Goal: Information Seeking & Learning: Learn about a topic

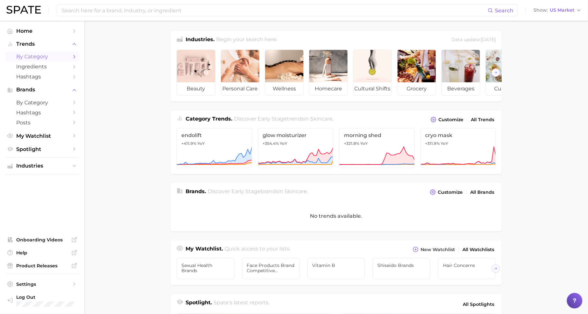
click at [57, 57] on span "by Category" at bounding box center [42, 57] width 52 height 6
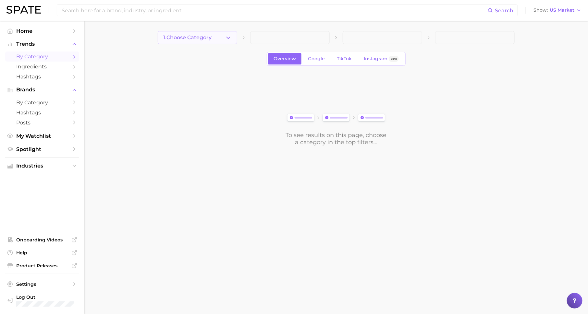
click at [225, 40] on icon "button" at bounding box center [228, 37] width 7 height 7
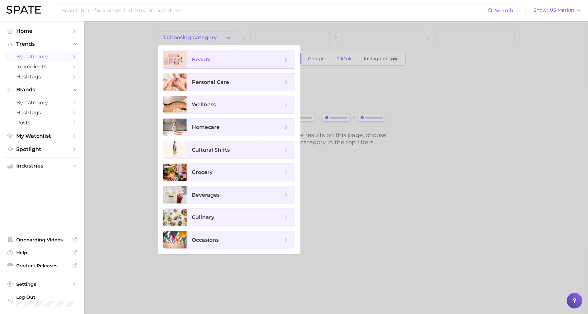
click at [226, 59] on span "beauty" at bounding box center [237, 59] width 91 height 7
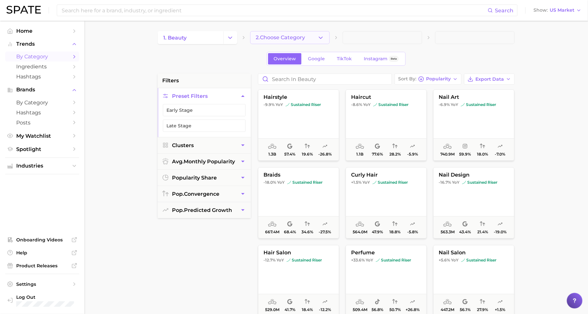
click at [275, 35] on span "2. Choose Category" at bounding box center [280, 38] width 49 height 6
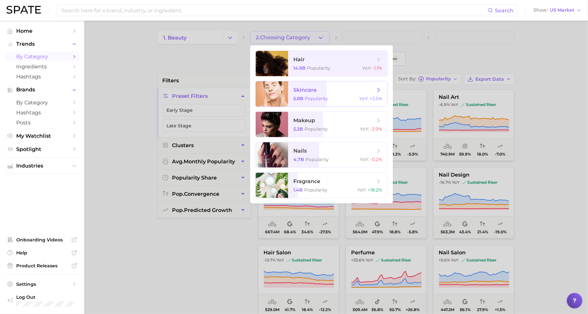
click at [318, 93] on span "skincare" at bounding box center [334, 90] width 82 height 7
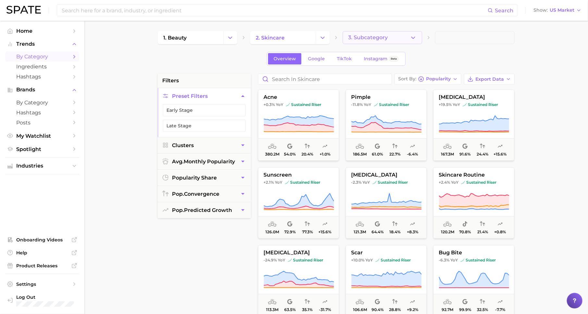
click at [383, 37] on span "3. Subcategory" at bounding box center [368, 38] width 40 height 6
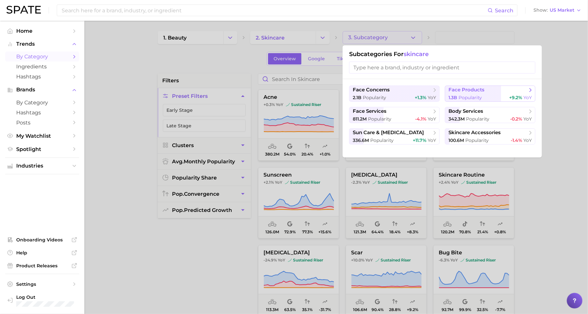
click at [476, 86] on button "face products 1.3b Popularity +9.2% YoY" at bounding box center [490, 94] width 91 height 16
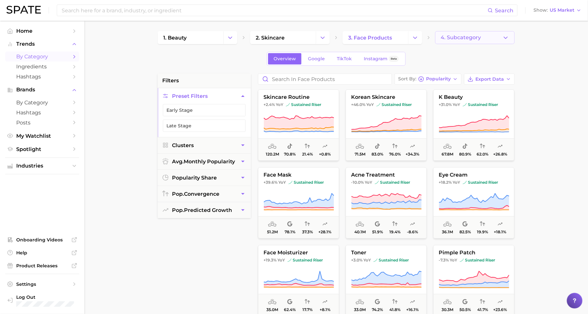
click at [444, 41] on button "4. Subcategory" at bounding box center [474, 37] width 79 height 13
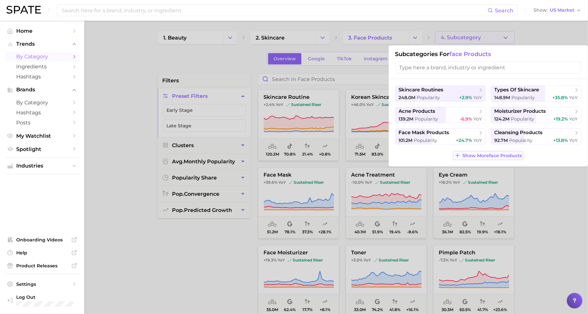
click at [477, 153] on span "Show More face products" at bounding box center [491, 156] width 59 height 6
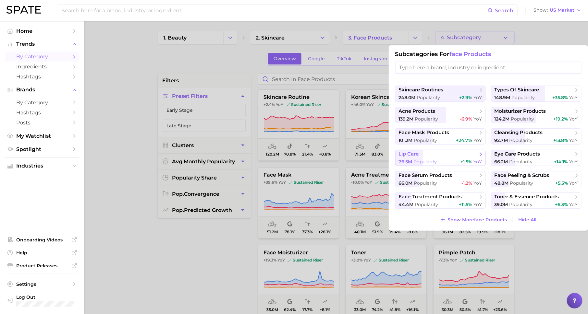
click at [471, 154] on span "lip care" at bounding box center [438, 154] width 79 height 6
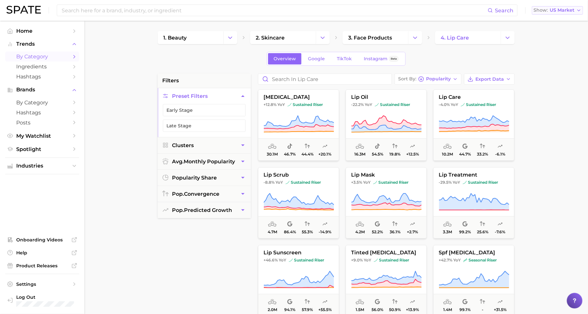
click at [561, 12] on span "US Market" at bounding box center [562, 10] width 25 height 4
click at [551, 106] on main "1. beauty 2. skincare 3. face products 4. lip care Overview Google TikTok Insta…" at bounding box center [336, 267] width 504 height 492
click at [239, 110] on polyline "button" at bounding box center [240, 110] width 4 height 2
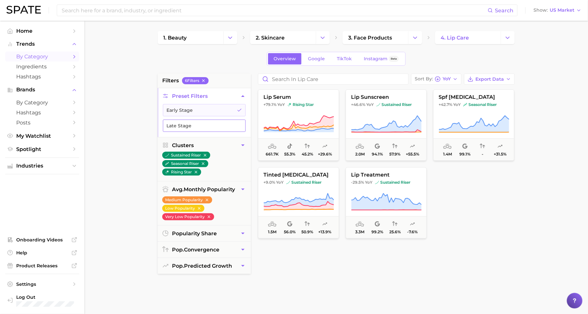
click at [237, 125] on button "Late Stage" at bounding box center [204, 126] width 83 height 12
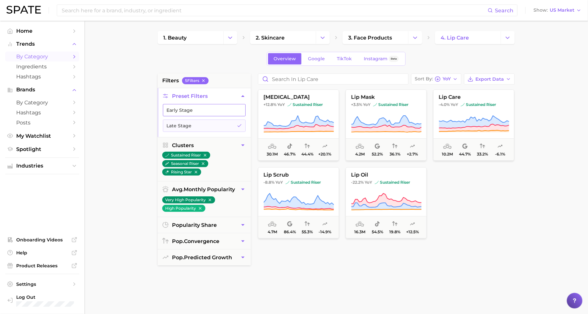
click at [234, 111] on button "Early Stage" at bounding box center [204, 110] width 83 height 12
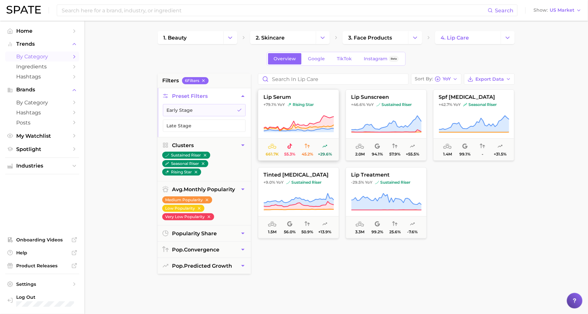
click at [277, 110] on button "lip serum +79.1% YoY rising star 661.7k 55.3% 45.2% +29.6%" at bounding box center [298, 125] width 81 height 71
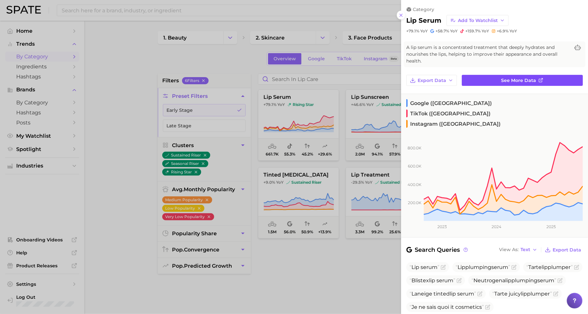
click at [503, 78] on span "See more data" at bounding box center [518, 81] width 35 height 6
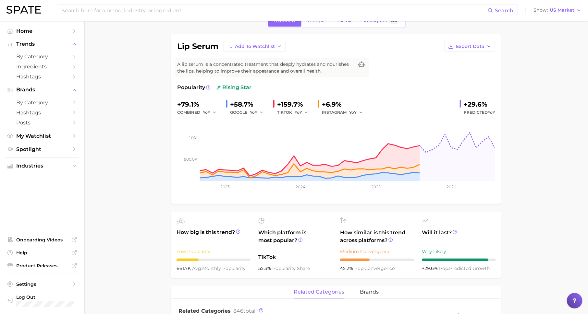
scroll to position [38, 0]
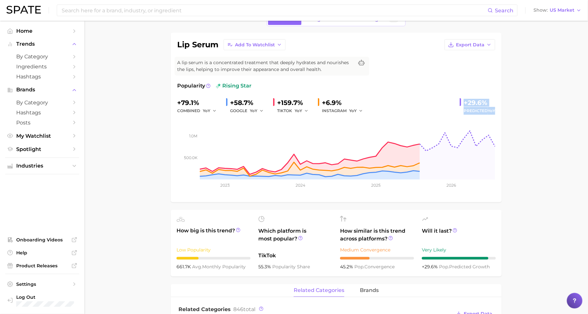
drag, startPoint x: 464, startPoint y: 102, endPoint x: 495, endPoint y: 109, distance: 32.1
click at [495, 110] on div "lip serum Add to Watchlist Export Data A lip serum is a concentrated treatment …" at bounding box center [336, 118] width 331 height 170
click at [456, 228] on icon at bounding box center [455, 230] width 5 height 5
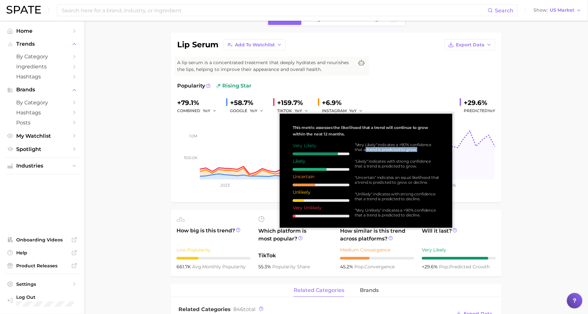
drag, startPoint x: 365, startPoint y: 148, endPoint x: 422, endPoint y: 151, distance: 57.5
click at [422, 151] on div ""Very Likely" indicates a >90% confidence that a trend is predicted to grow." at bounding box center [397, 147] width 85 height 10
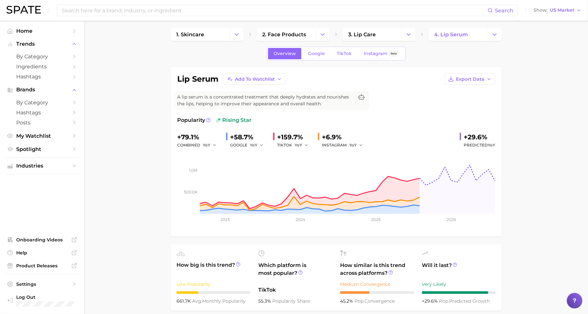
scroll to position [0, 0]
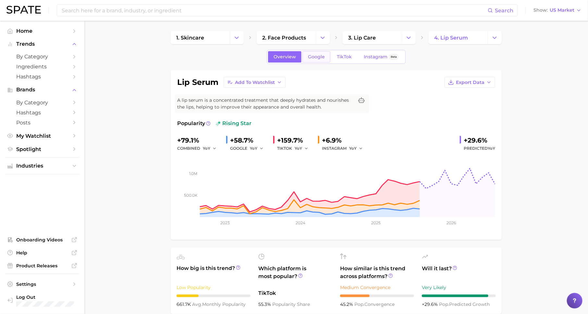
click at [313, 54] on span "Google" at bounding box center [316, 57] width 17 height 6
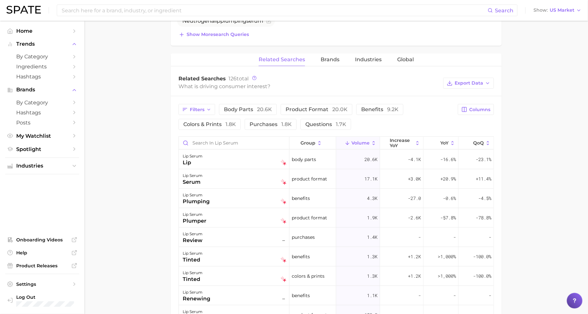
scroll to position [301, 0]
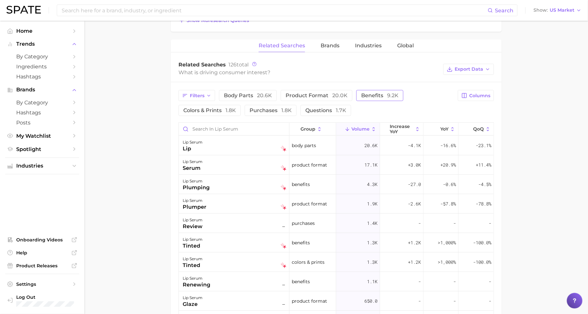
click at [364, 92] on span "benefits 9.2k" at bounding box center [379, 95] width 37 height 6
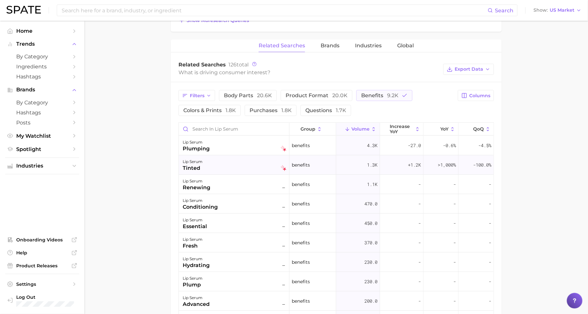
click at [197, 164] on div "tinted" at bounding box center [193, 168] width 20 height 8
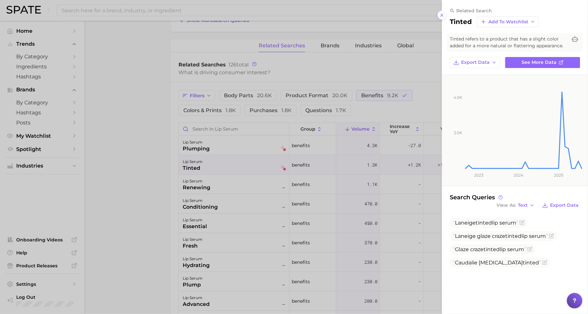
click at [334, 173] on div at bounding box center [294, 157] width 588 height 314
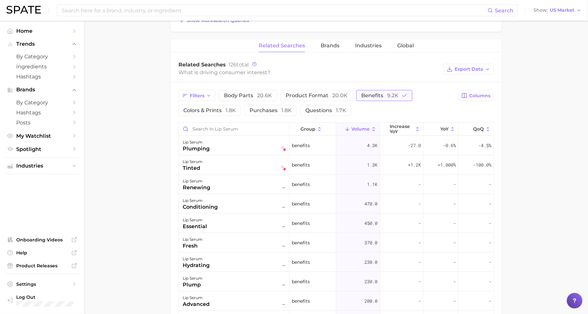
click at [376, 93] on span "benefits 9.2k" at bounding box center [379, 95] width 37 height 6
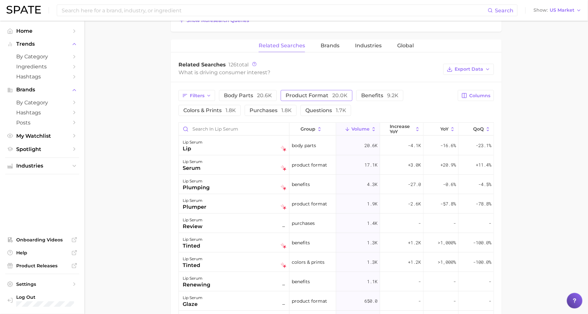
click at [325, 93] on span "product format 20.0k" at bounding box center [317, 95] width 62 height 6
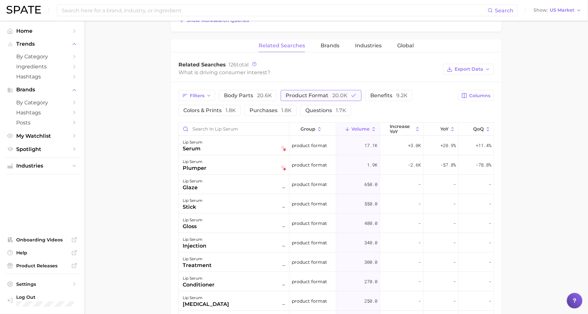
click at [325, 93] on span "product format 20.0k" at bounding box center [317, 95] width 62 height 6
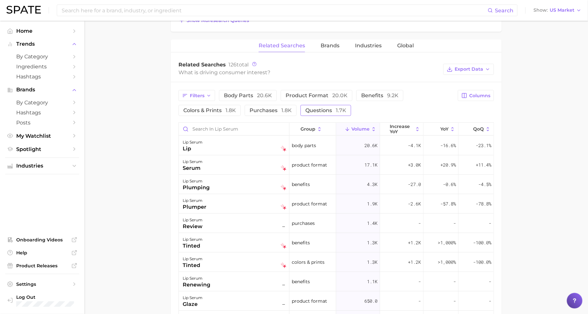
click at [320, 107] on span "questions 1.7k" at bounding box center [325, 110] width 41 height 6
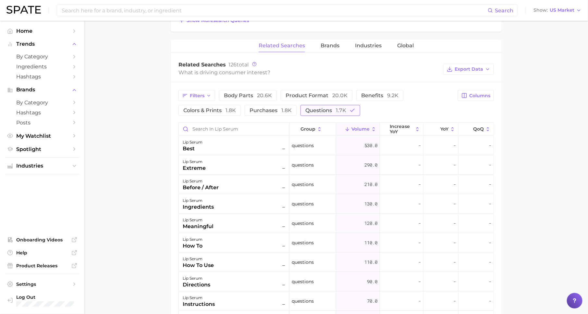
click at [320, 107] on span "questions 1.7k" at bounding box center [325, 110] width 41 height 6
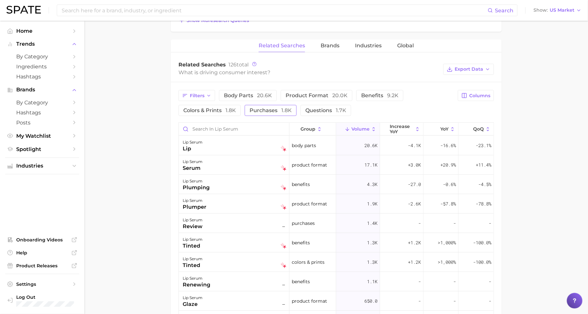
click at [263, 111] on span "purchases 1.8k" at bounding box center [271, 110] width 42 height 6
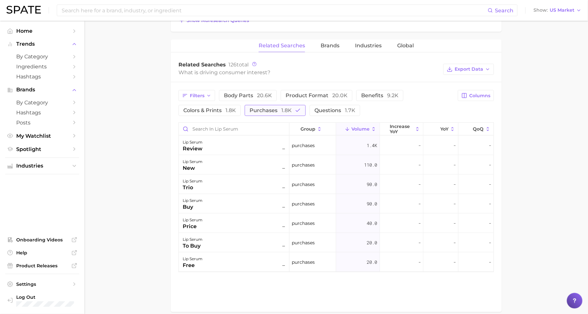
click at [263, 111] on span "purchases 1.8k" at bounding box center [271, 110] width 42 height 6
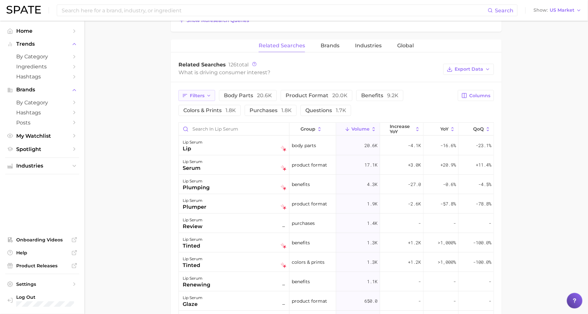
click at [201, 96] on span "Filters" at bounding box center [197, 96] width 15 height 6
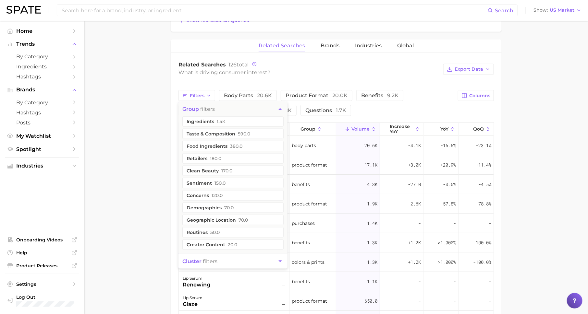
click at [154, 189] on main "1. skincare 2. face products 3. lip care 4. lip serum Overview Google TikTok In…" at bounding box center [336, 99] width 504 height 758
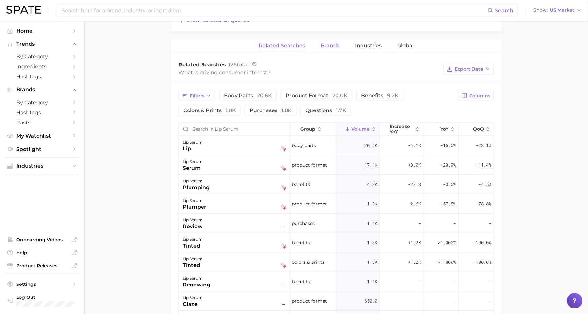
click at [327, 47] on span "Brands" at bounding box center [330, 46] width 19 height 6
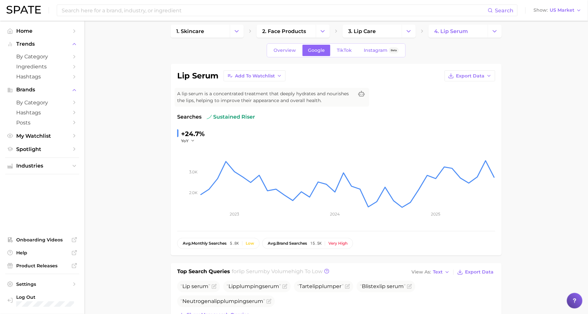
scroll to position [0, 0]
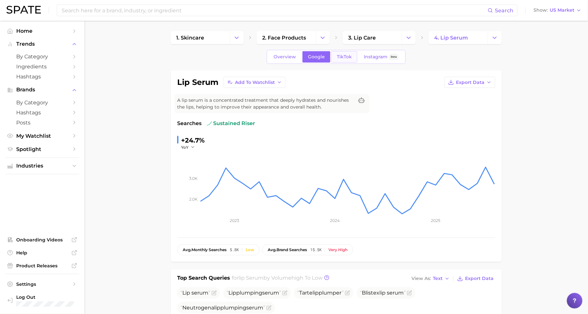
click at [345, 59] on span "TikTok" at bounding box center [344, 57] width 15 height 6
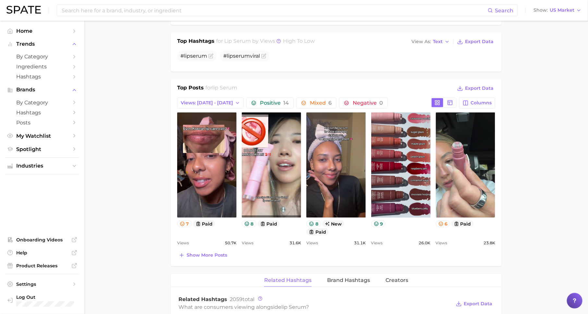
scroll to position [259, 0]
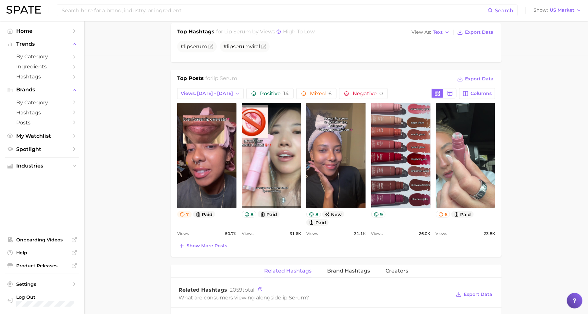
click at [185, 213] on button "7" at bounding box center [184, 214] width 15 height 7
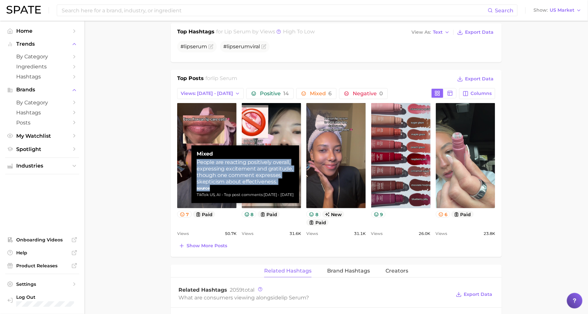
drag, startPoint x: 197, startPoint y: 162, endPoint x: 282, endPoint y: 190, distance: 89.2
click at [282, 190] on div "Mixed People are reacting positively overall, expressing excitement and gratitu…" at bounding box center [245, 174] width 97 height 47
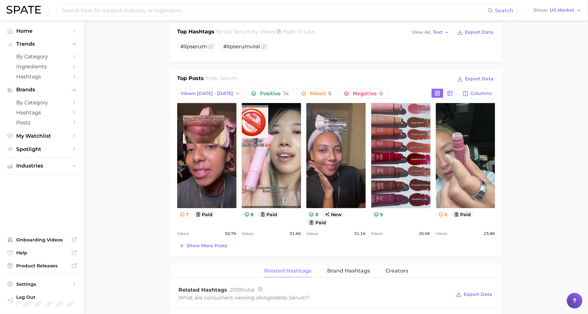
click at [554, 214] on main "1. skincare 2. face products 3. lip care 4. lip serum Overview Google TikTok In…" at bounding box center [336, 232] width 504 height 941
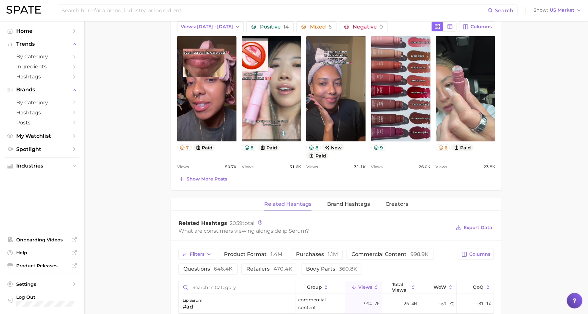
scroll to position [335, 0]
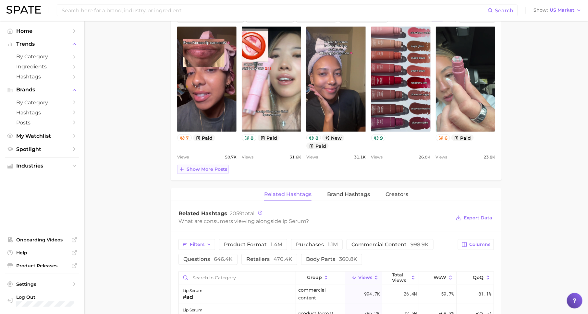
click at [221, 167] on span "Show more posts" at bounding box center [207, 170] width 41 height 6
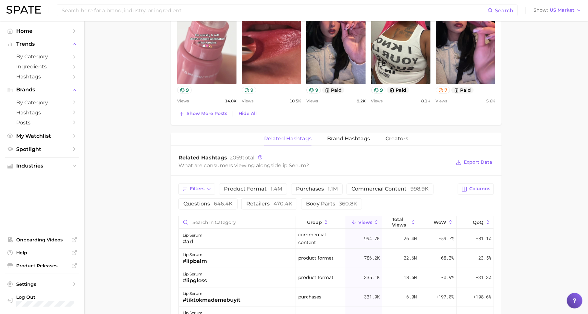
scroll to position [526, 0]
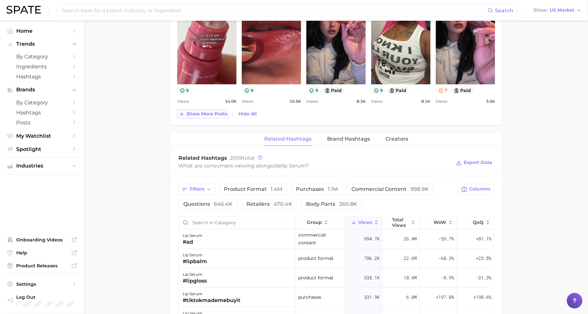
click at [200, 114] on span "Show more posts" at bounding box center [207, 115] width 41 height 6
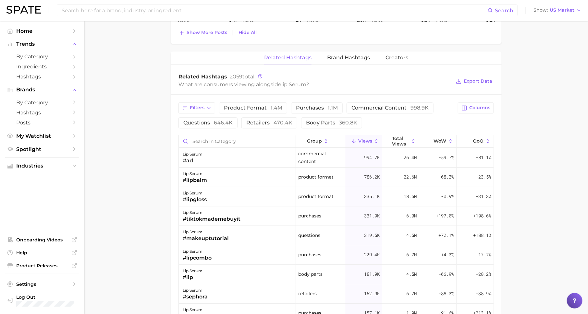
scroll to position [793, 0]
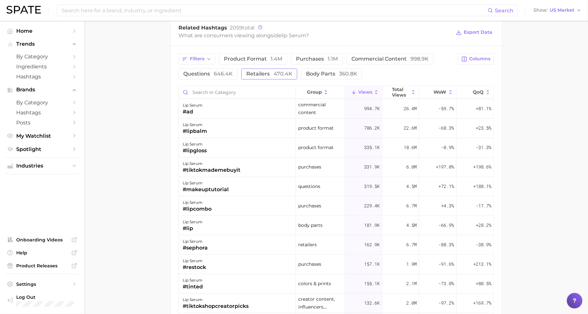
click at [269, 71] on span "retailers 470.4k" at bounding box center [269, 73] width 46 height 5
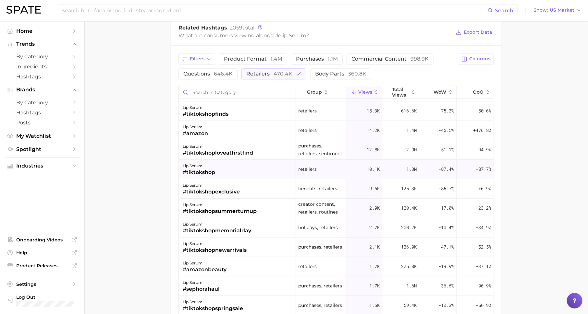
scroll to position [159, 0]
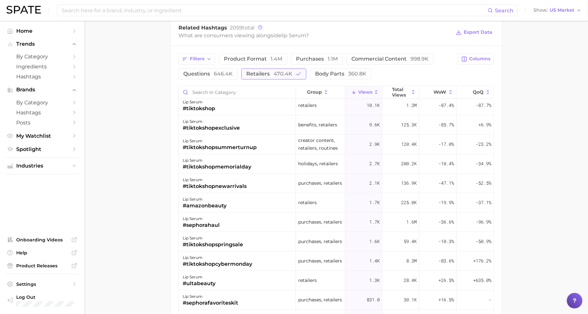
click at [264, 73] on span "retailers 470.4k" at bounding box center [269, 73] width 46 height 5
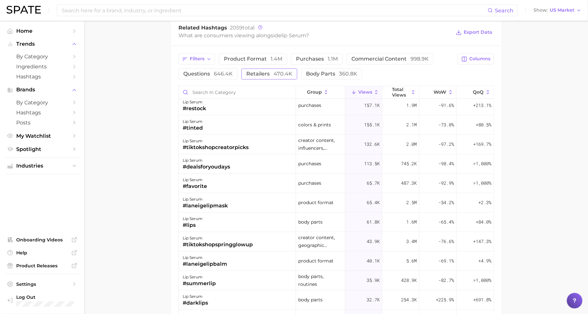
scroll to position [0, 0]
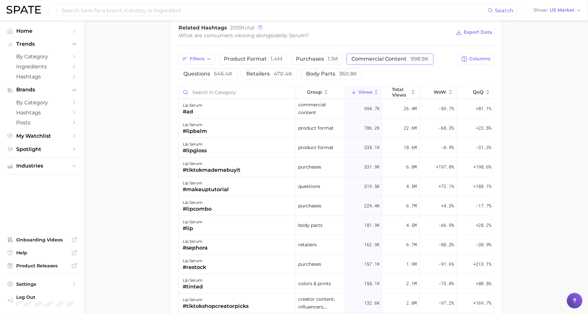
click at [384, 57] on span "commercial content 998.9k" at bounding box center [389, 58] width 77 height 5
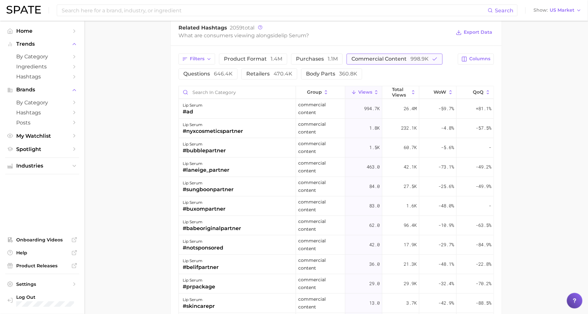
click at [384, 57] on span "commercial content 998.9k" at bounding box center [389, 58] width 77 height 5
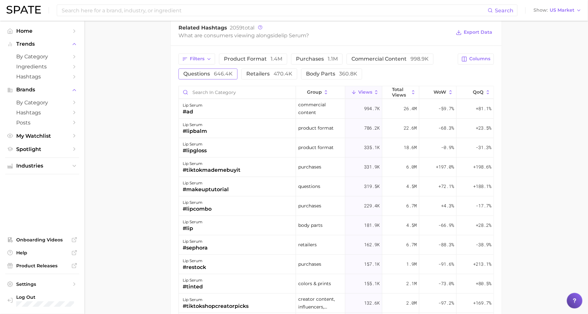
click at [210, 68] on button "questions 646.4k" at bounding box center [207, 73] width 59 height 11
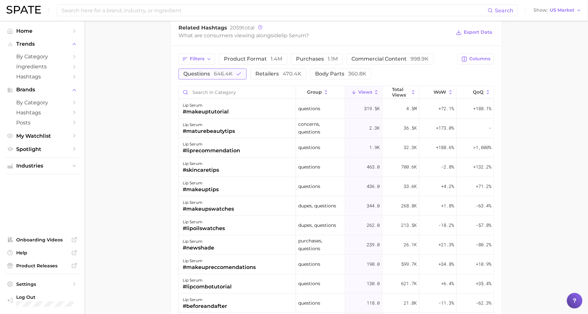
click at [211, 71] on span "questions 646.4k" at bounding box center [207, 73] width 49 height 5
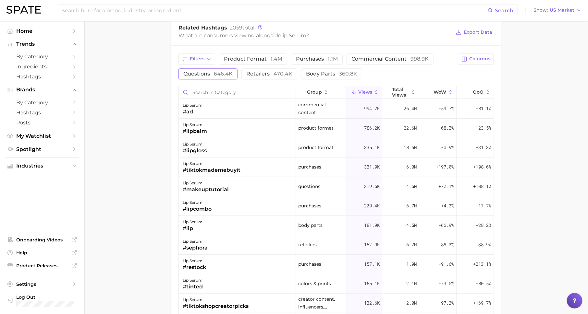
scroll to position [764, 0]
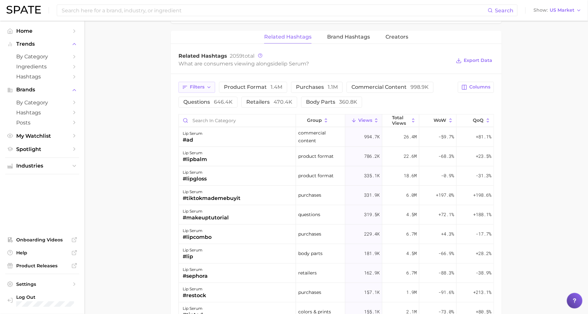
click at [200, 85] on span "Filters" at bounding box center [197, 87] width 15 height 6
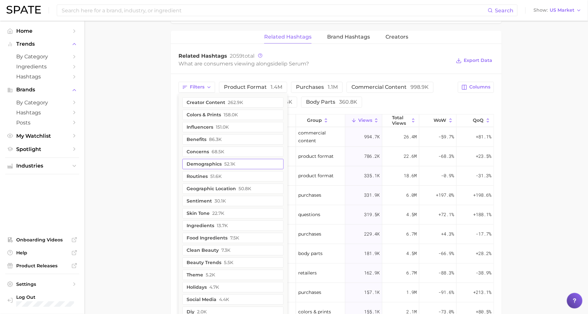
click at [225, 162] on span "52.1k" at bounding box center [229, 164] width 11 height 5
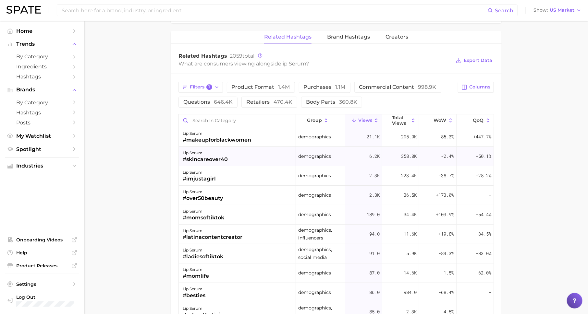
click at [211, 151] on div "lip serum" at bounding box center [205, 153] width 45 height 8
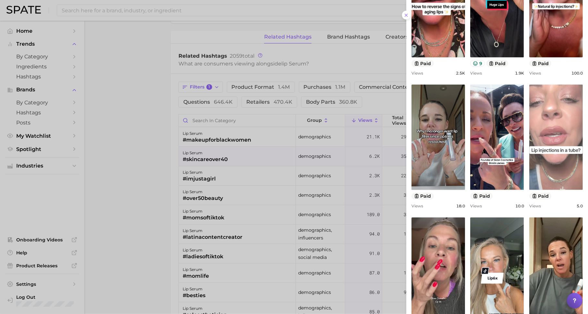
scroll to position [166, 0]
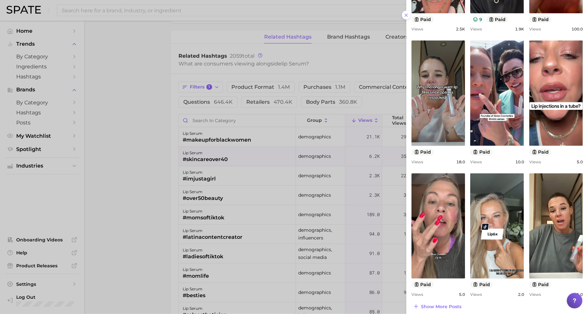
click at [326, 235] on div at bounding box center [294, 157] width 588 height 314
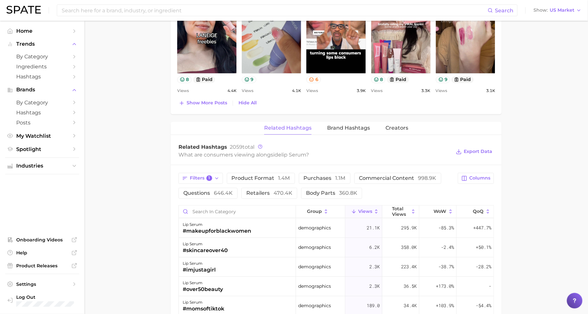
scroll to position [666, 0]
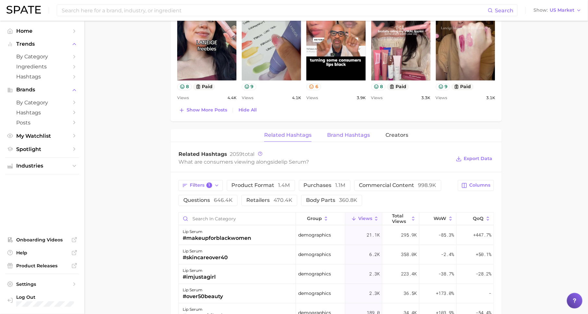
click at [359, 137] on button "Brand Hashtags" at bounding box center [348, 135] width 43 height 13
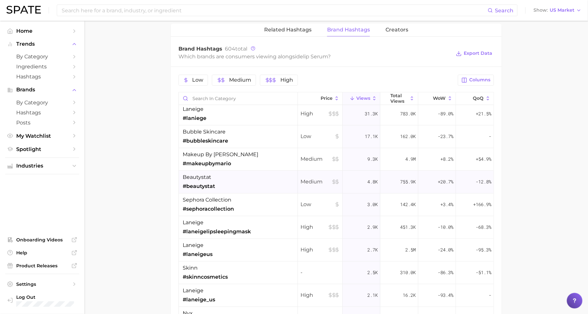
scroll to position [0, 0]
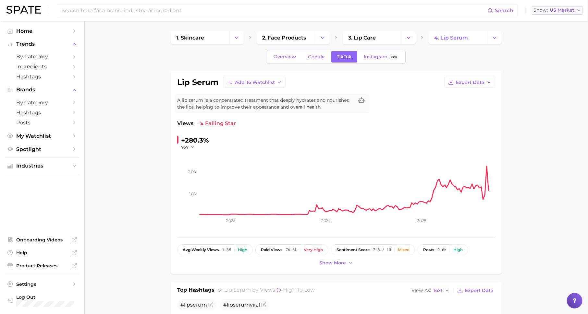
click at [568, 13] on button "Show US Market" at bounding box center [557, 10] width 51 height 8
click at [554, 79] on button "Global" at bounding box center [560, 80] width 57 height 12
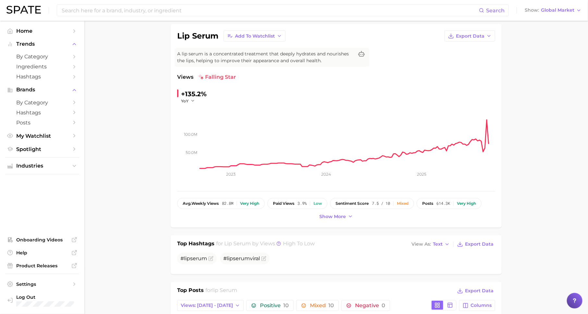
click at [549, 6] on div "Search Show Global Market" at bounding box center [293, 10] width 575 height 21
click at [549, 8] on span "Global Market" at bounding box center [557, 10] width 33 height 4
click at [549, 16] on button "[GEOGRAPHIC_DATA]" at bounding box center [553, 21] width 60 height 12
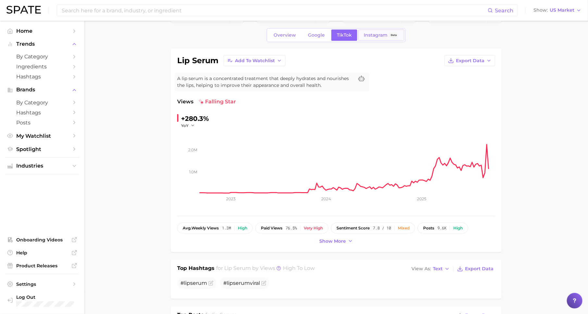
click at [377, 38] on link "Instagram Beta" at bounding box center [381, 35] width 46 height 11
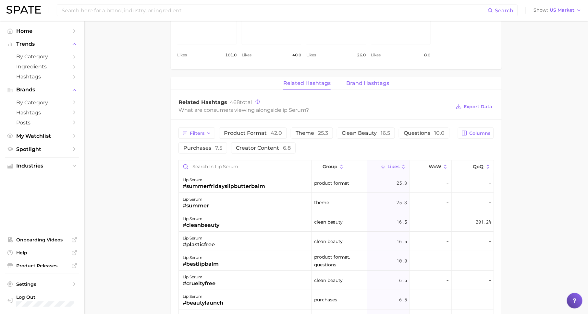
click at [353, 88] on button "Brand Hashtags" at bounding box center [367, 83] width 43 height 13
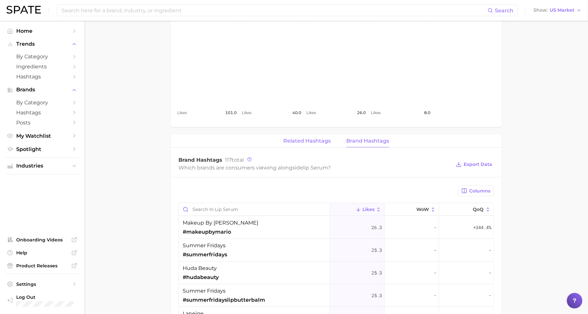
click at [307, 140] on span "Related Hashtags" at bounding box center [306, 141] width 47 height 6
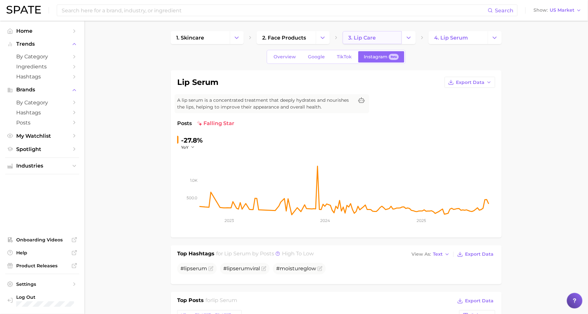
click at [353, 38] on span "3. lip care" at bounding box center [362, 38] width 28 height 6
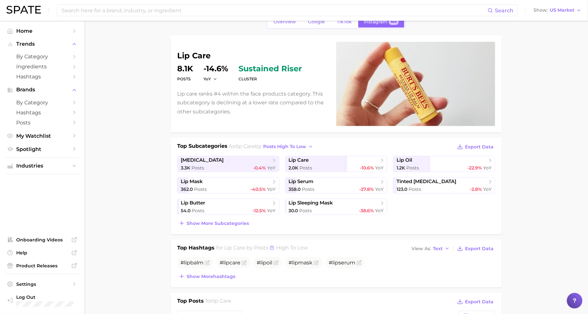
click at [344, 20] on div "Search Show US Market" at bounding box center [293, 10] width 575 height 21
click at [344, 21] on span "TikTok" at bounding box center [344, 22] width 15 height 6
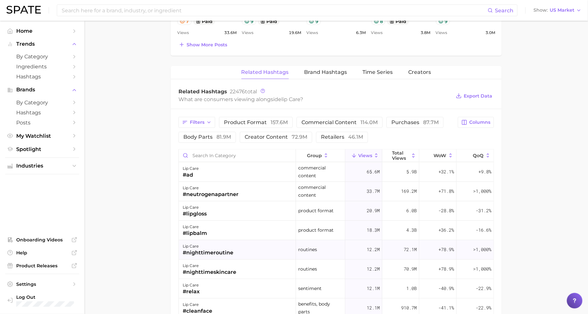
scroll to position [33, 0]
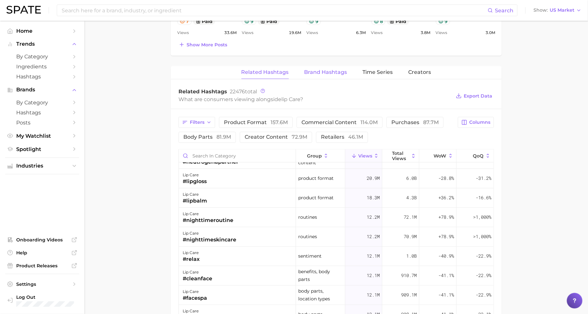
click at [329, 69] on span "Brand Hashtags" at bounding box center [325, 72] width 43 height 6
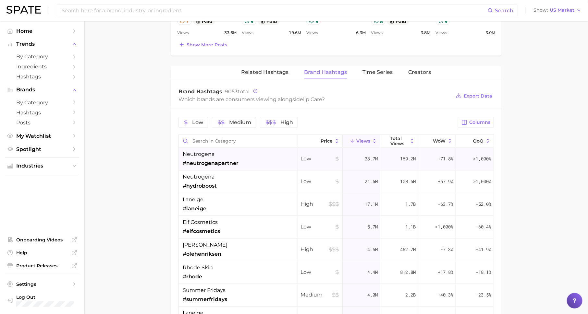
click at [246, 161] on div "neutrogena #neutrogenapartner" at bounding box center [238, 159] width 119 height 23
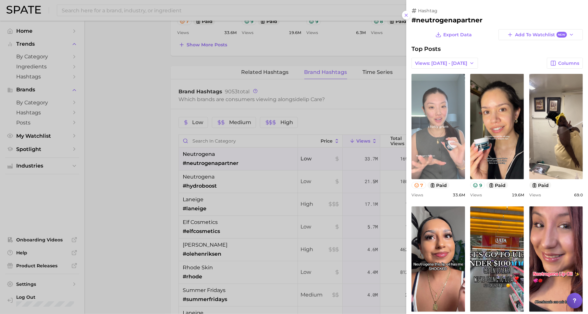
scroll to position [0, 0]
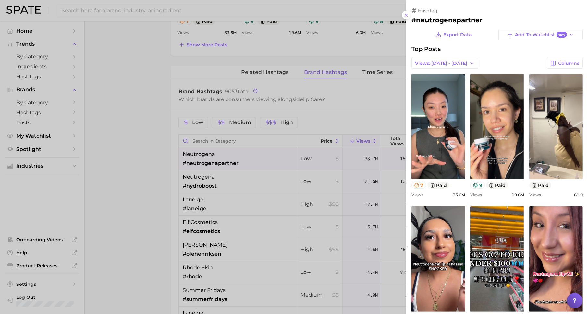
click at [335, 198] on div at bounding box center [294, 157] width 588 height 314
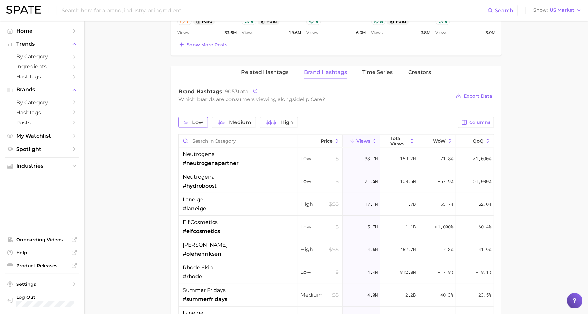
click at [185, 121] on icon "button" at bounding box center [185, 122] width 5 height 5
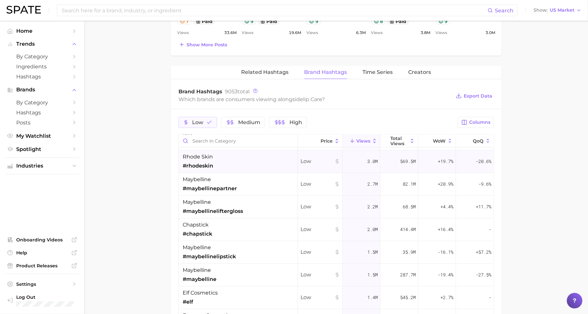
scroll to position [133, 0]
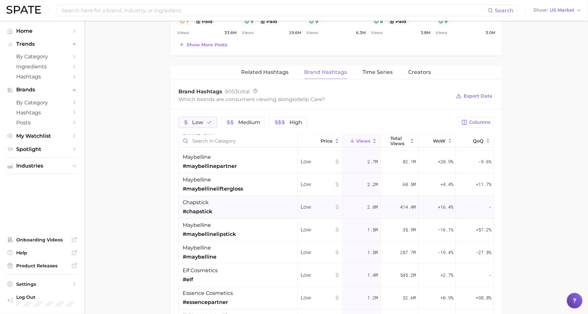
click at [236, 211] on div "chapstick #chapstick" at bounding box center [238, 207] width 119 height 23
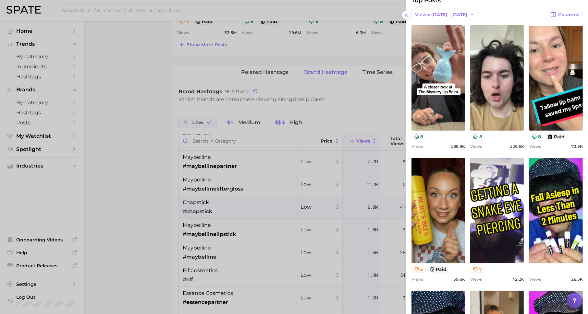
scroll to position [50, 0]
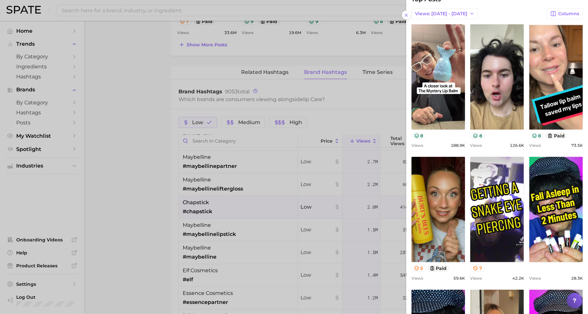
click at [239, 219] on div at bounding box center [294, 157] width 588 height 314
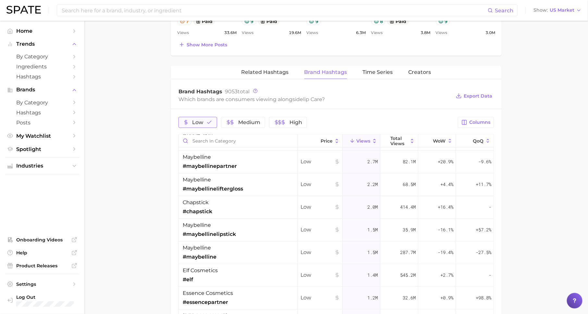
click at [203, 122] on button "Low" at bounding box center [197, 122] width 39 height 11
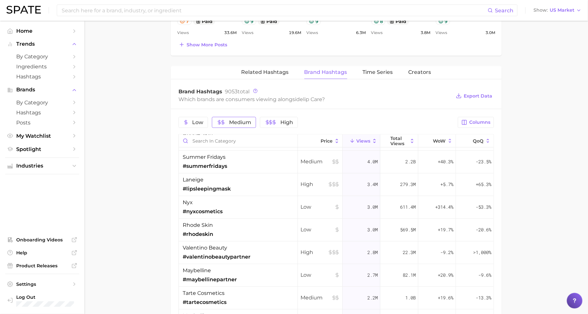
scroll to position [0, 0]
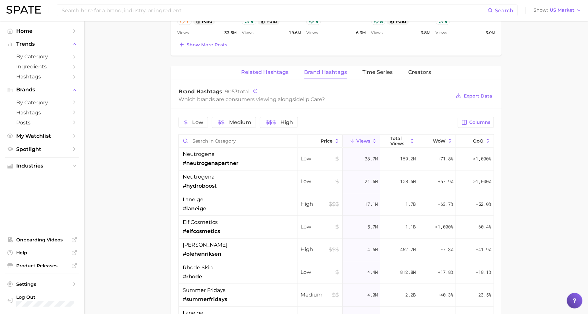
click at [283, 74] on button "Related Hashtags" at bounding box center [264, 72] width 47 height 13
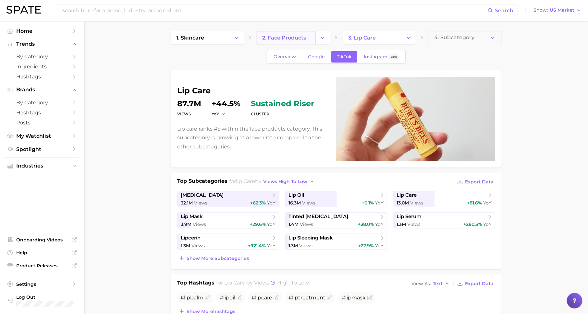
click at [298, 38] on span "2. face products" at bounding box center [284, 38] width 44 height 6
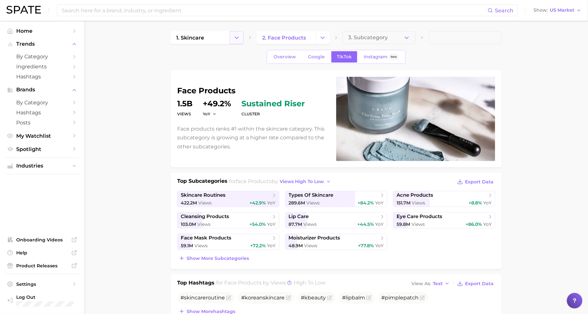
click at [240, 35] on icon "Change Category" at bounding box center [236, 37] width 7 height 7
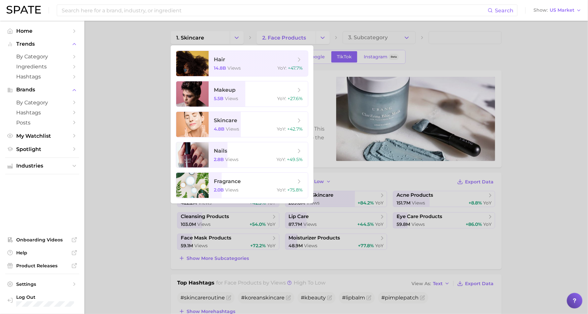
click at [157, 83] on div at bounding box center [294, 157] width 588 height 314
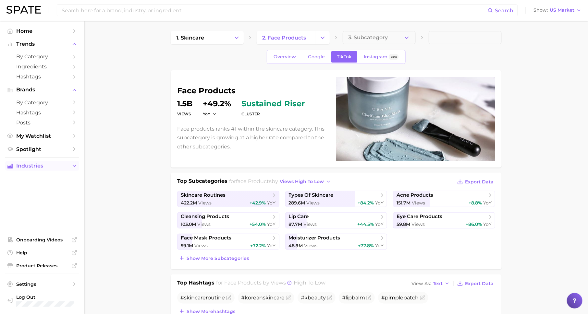
click at [65, 167] on span "Industries" at bounding box center [42, 166] width 52 height 6
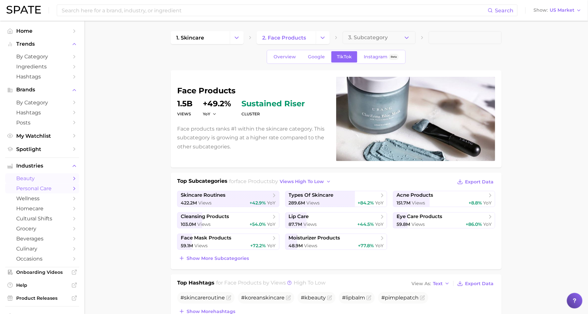
click at [60, 188] on span "personal care" at bounding box center [42, 189] width 52 height 6
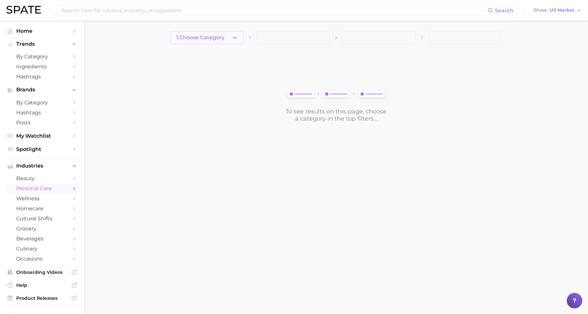
click at [232, 38] on icon "button" at bounding box center [234, 37] width 7 height 7
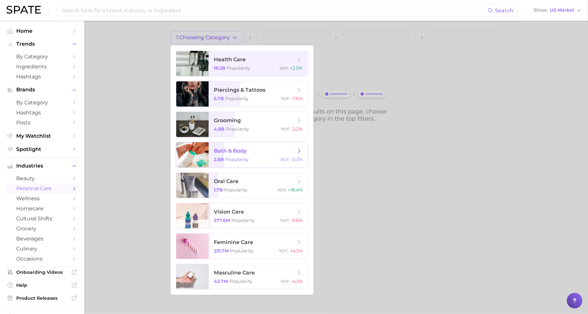
click at [229, 160] on span "Popularity" at bounding box center [236, 160] width 23 height 6
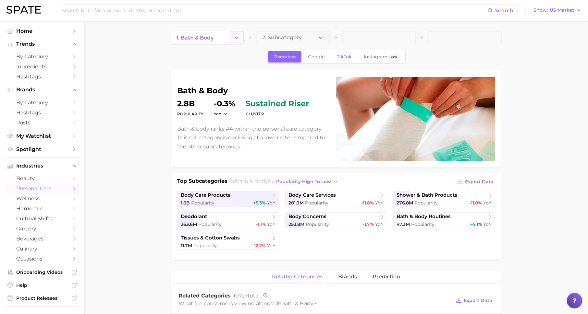
click at [237, 37] on icon "Change Category" at bounding box center [236, 37] width 7 height 7
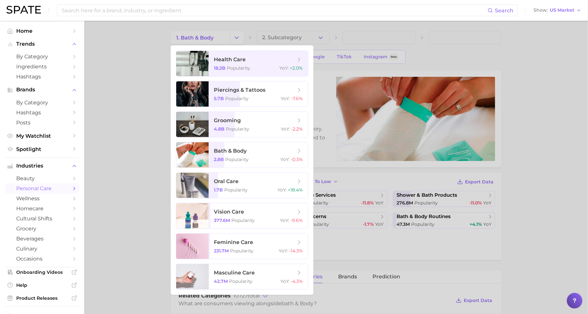
click at [139, 183] on div at bounding box center [294, 157] width 588 height 314
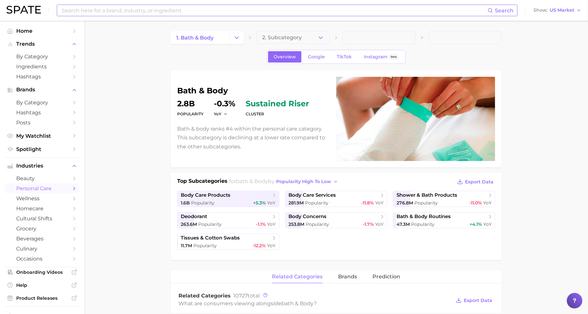
click at [130, 9] on input at bounding box center [274, 10] width 427 height 11
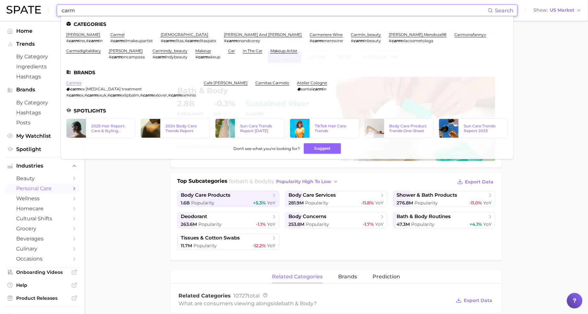
type input "carm"
click at [73, 85] on link "carmex" at bounding box center [73, 82] width 15 height 5
